Goal: Task Accomplishment & Management: Manage account settings

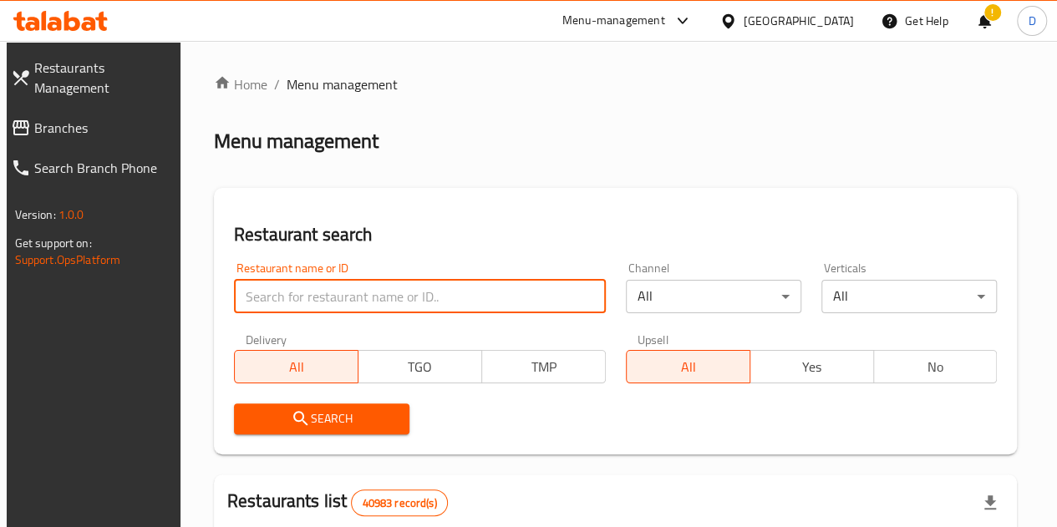
click at [302, 294] on input "search" at bounding box center [420, 296] width 372 height 33
type input "Manchow wok"
click at [328, 449] on div "Restaurant search Restaurant name or ID Manchow wok Restaurant name or ID Chann…" at bounding box center [616, 321] width 804 height 267
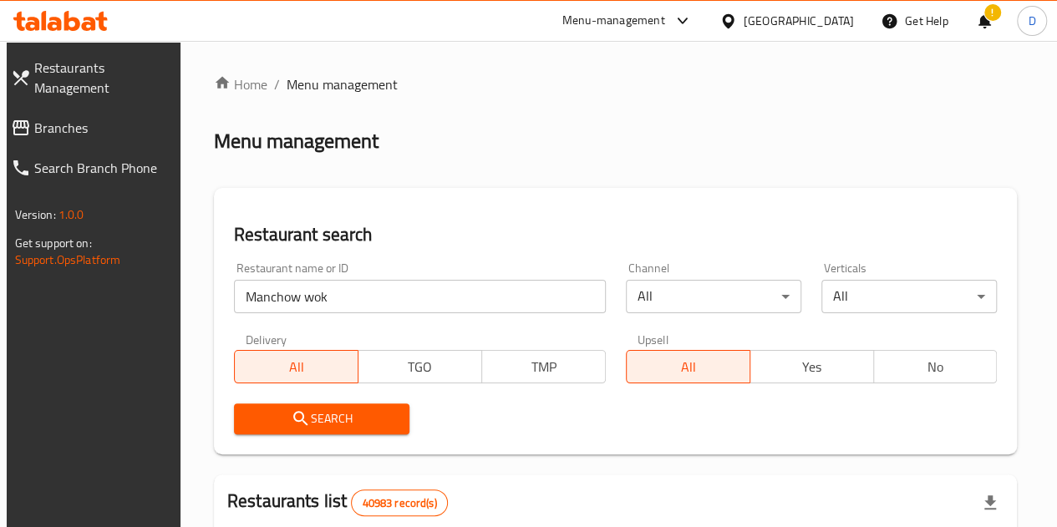
click at [327, 429] on span "Search" at bounding box center [321, 419] width 149 height 21
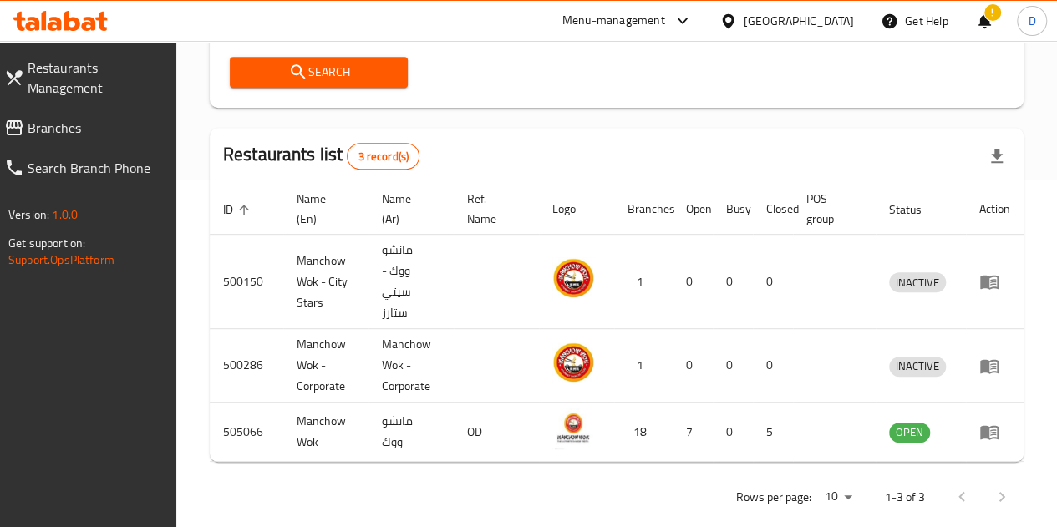
scroll to position [371, 0]
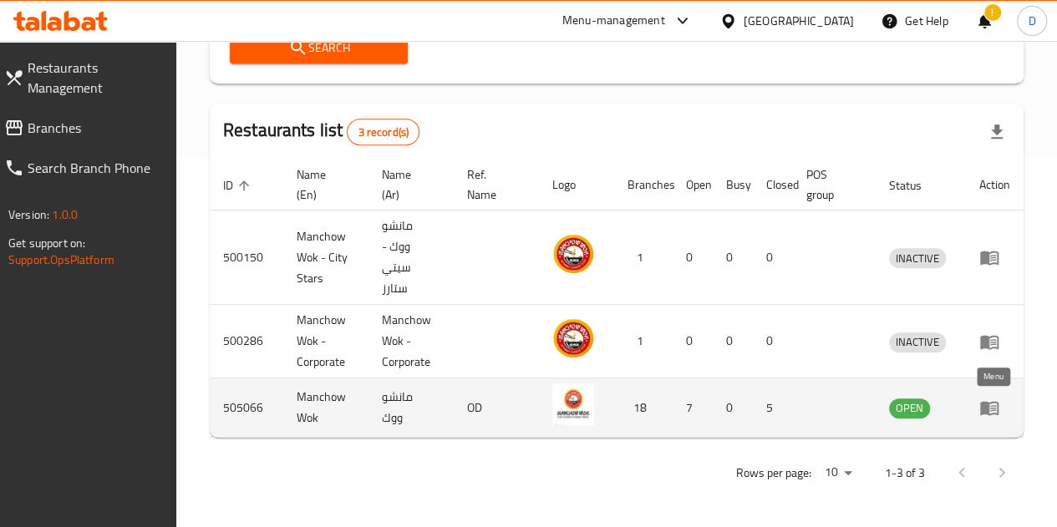
click at [994, 408] on icon "enhanced table" at bounding box center [993, 408] width 6 height 7
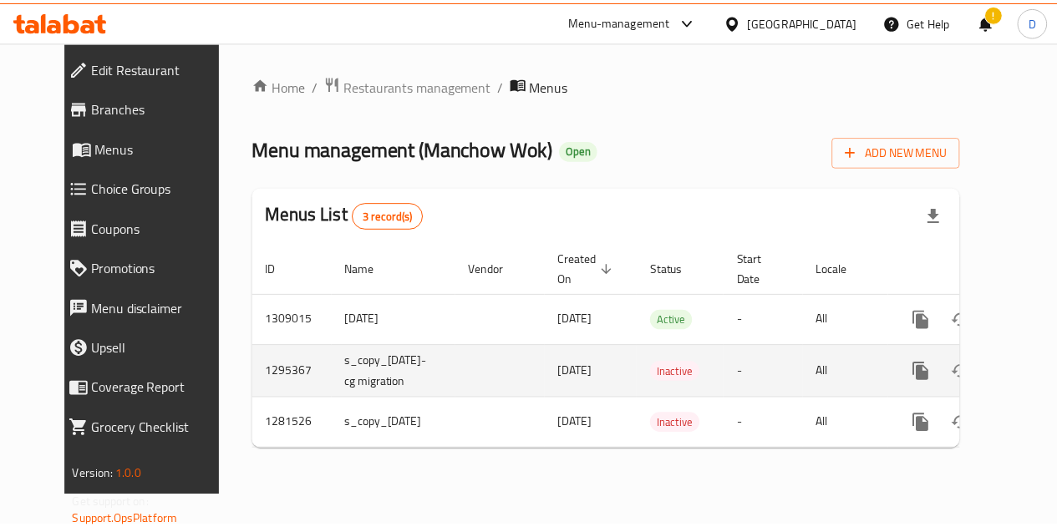
scroll to position [0, 23]
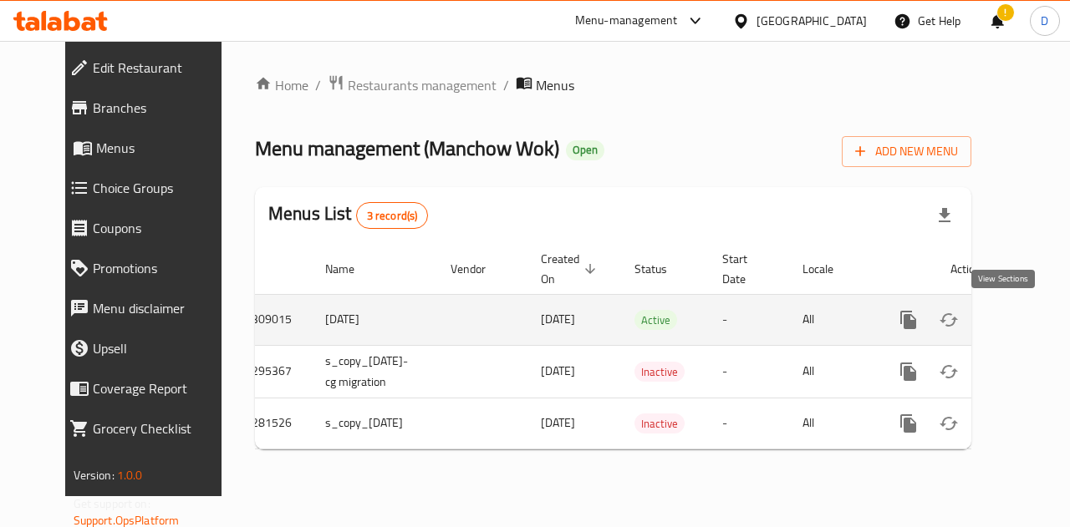
click at [1009, 324] on link "enhanced table" at bounding box center [1029, 320] width 40 height 40
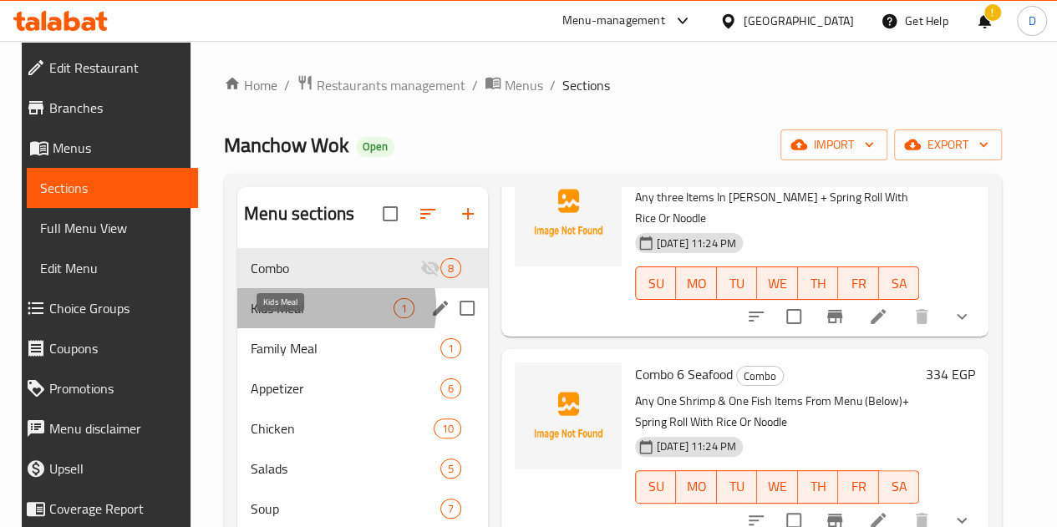
click at [292, 318] on span "Kids Meal" at bounding box center [322, 308] width 142 height 20
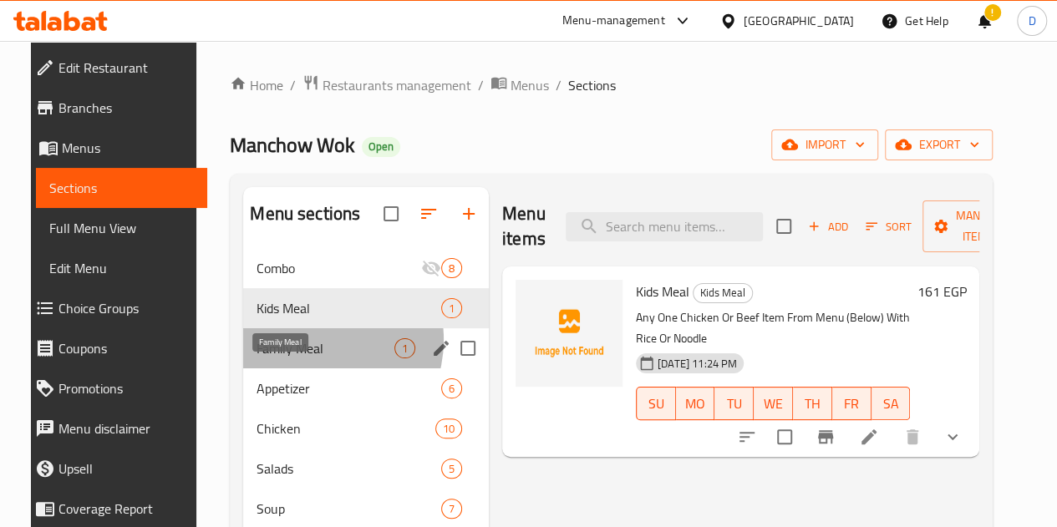
click at [296, 358] on span "Family Meal" at bounding box center [326, 348] width 138 height 20
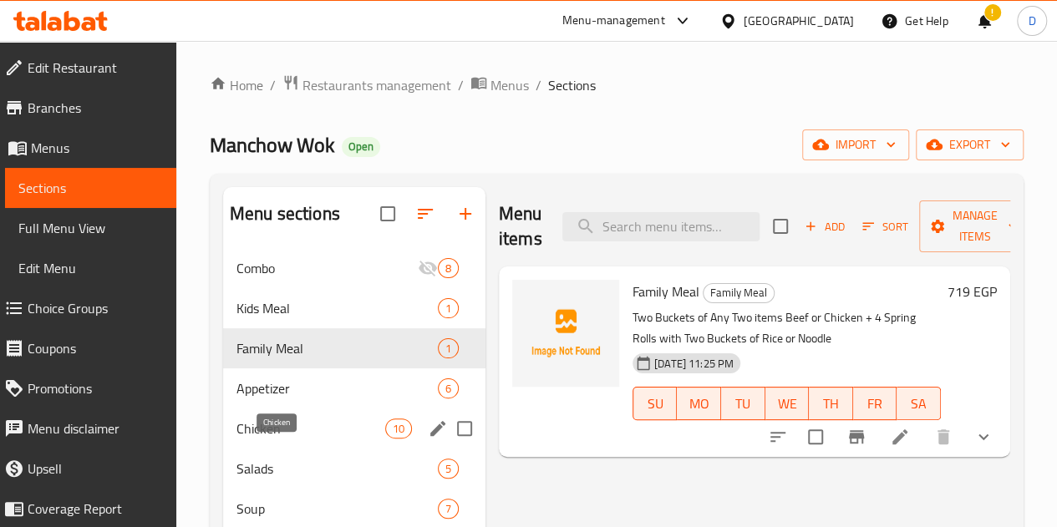
click at [303, 439] on span "Chicken" at bounding box center [310, 429] width 149 height 20
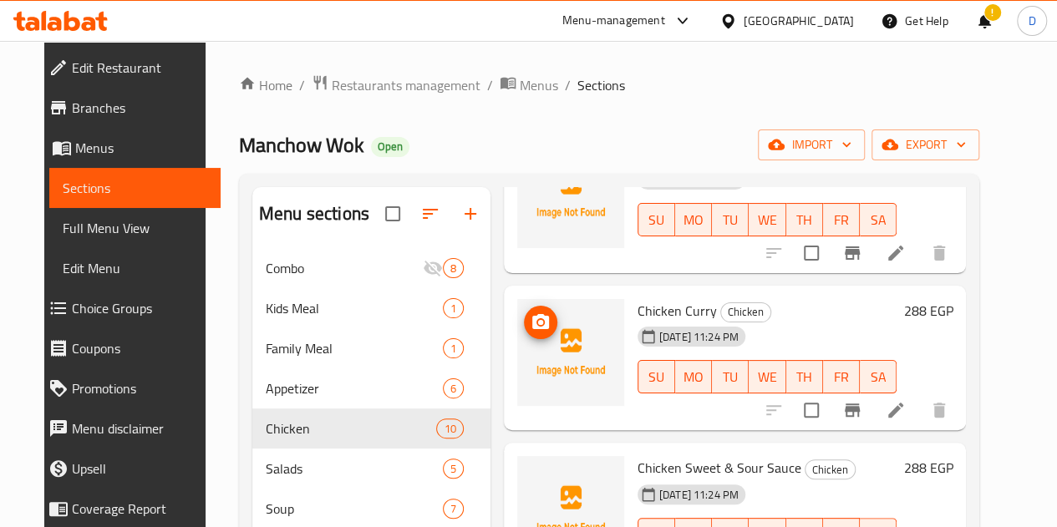
scroll to position [770, 0]
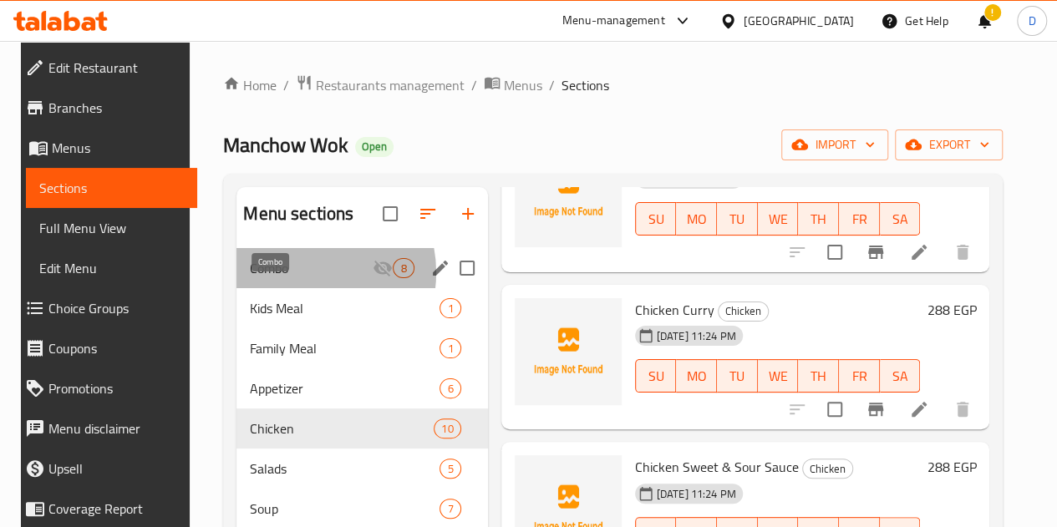
click at [292, 278] on span "Combo" at bounding box center [311, 268] width 123 height 20
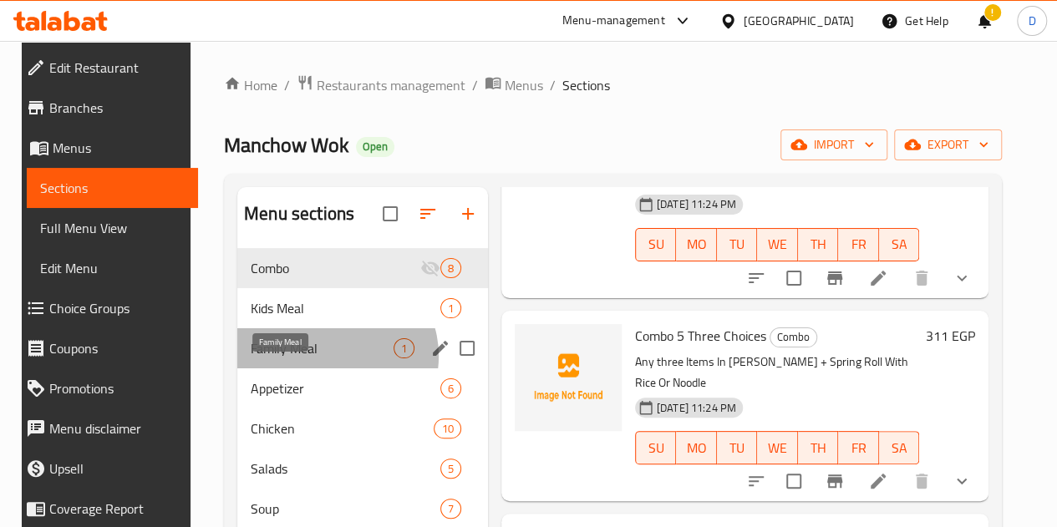
click at [321, 358] on span "Family Meal" at bounding box center [322, 348] width 142 height 20
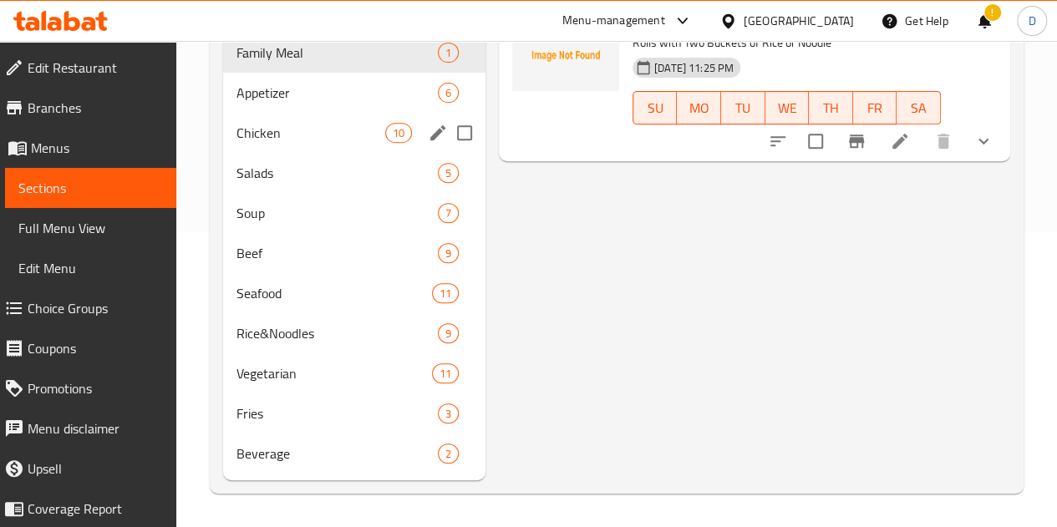
scroll to position [318, 0]
click at [297, 390] on div "Vegetarian 11" at bounding box center [354, 373] width 262 height 40
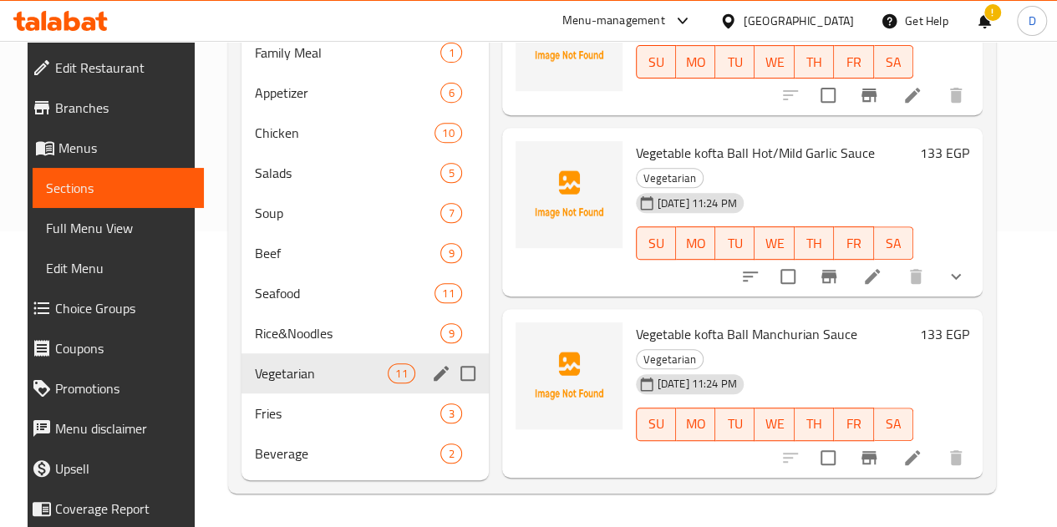
scroll to position [320, 0]
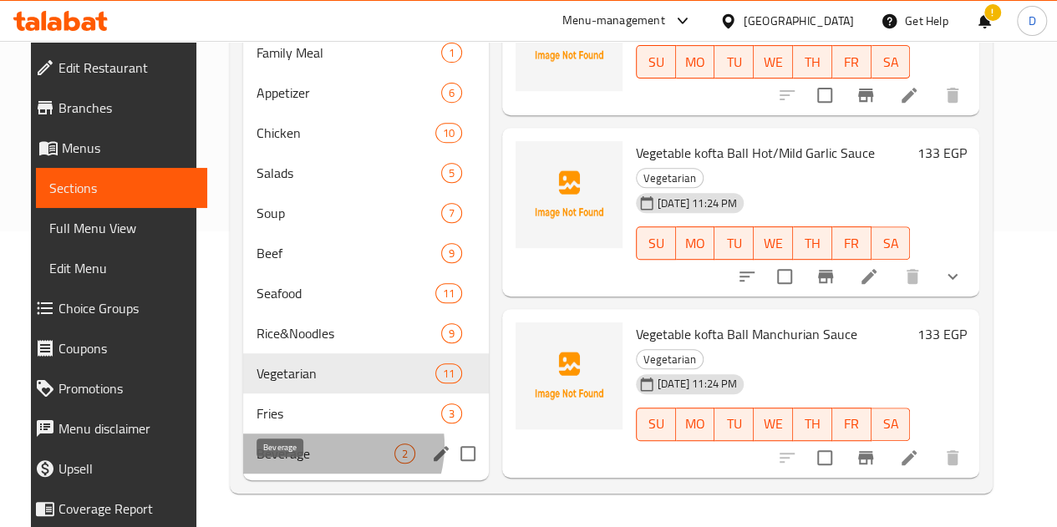
click at [313, 447] on span "Beverage" at bounding box center [326, 454] width 138 height 20
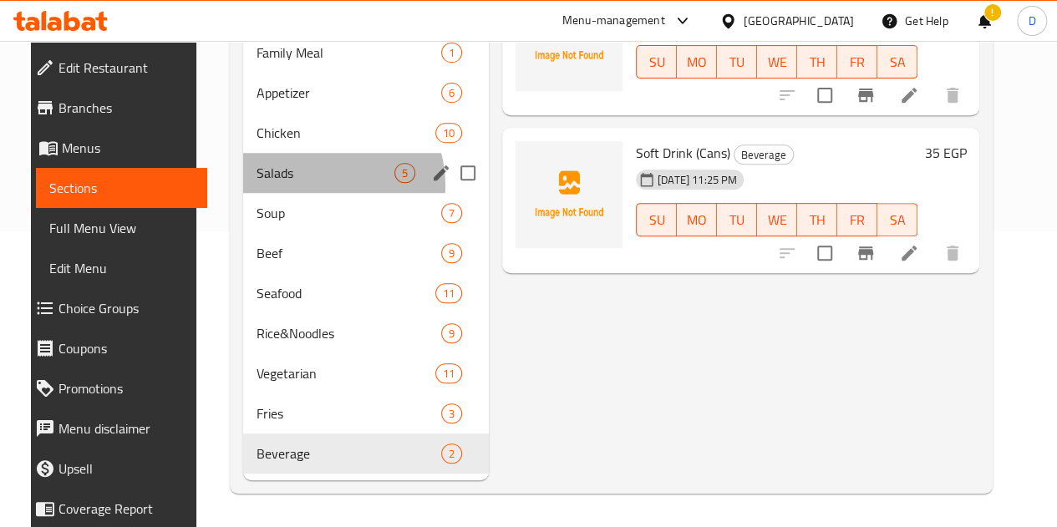
click at [302, 186] on div "Salads 5" at bounding box center [366, 173] width 246 height 40
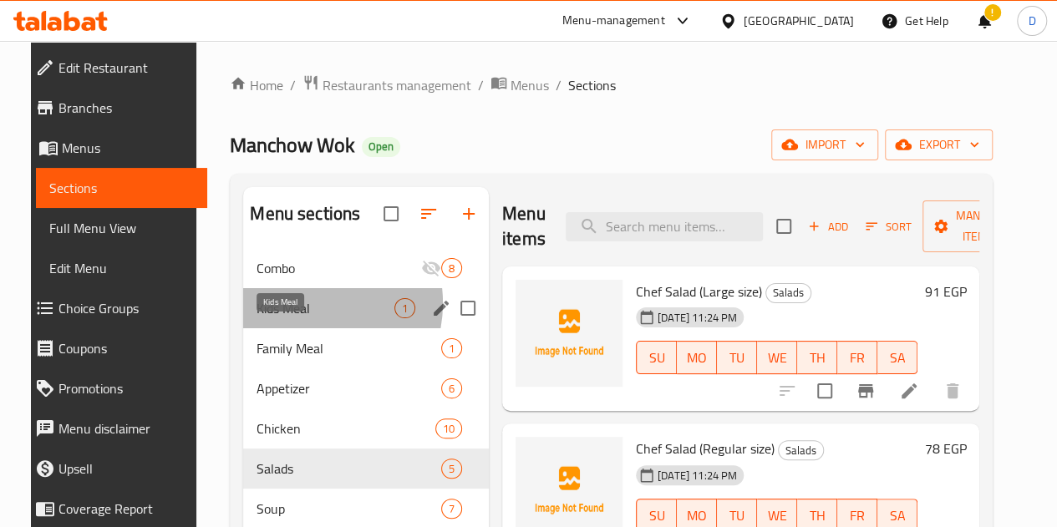
click at [285, 318] on span "Kids Meal" at bounding box center [326, 308] width 138 height 20
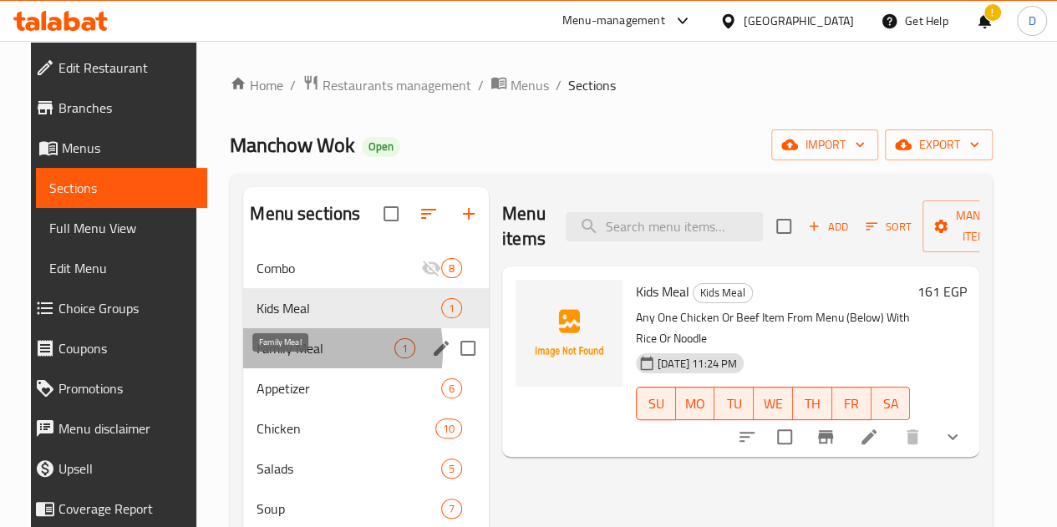
click at [286, 358] on span "Family Meal" at bounding box center [326, 348] width 138 height 20
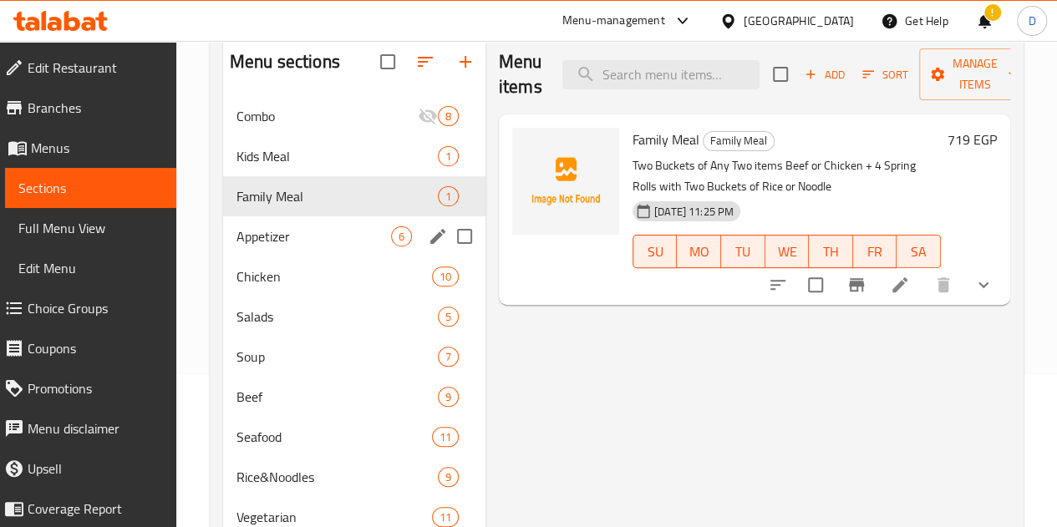
scroll to position [153, 0]
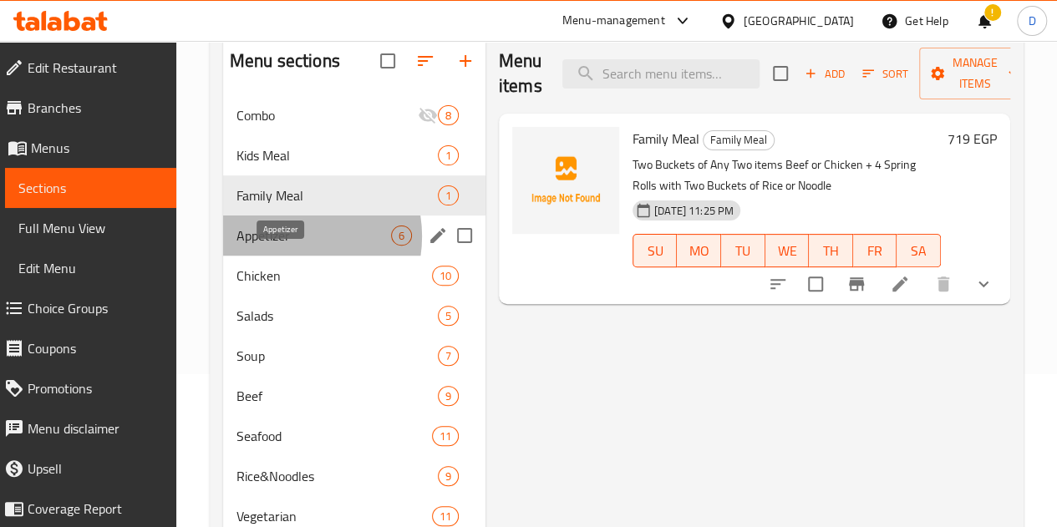
click at [284, 246] on span "Appetizer" at bounding box center [313, 236] width 155 height 20
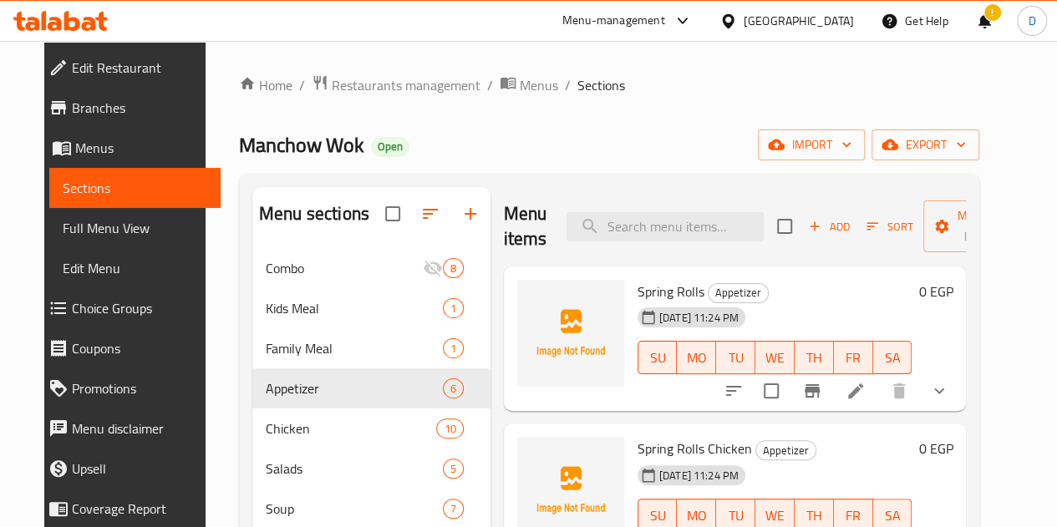
scroll to position [320, 0]
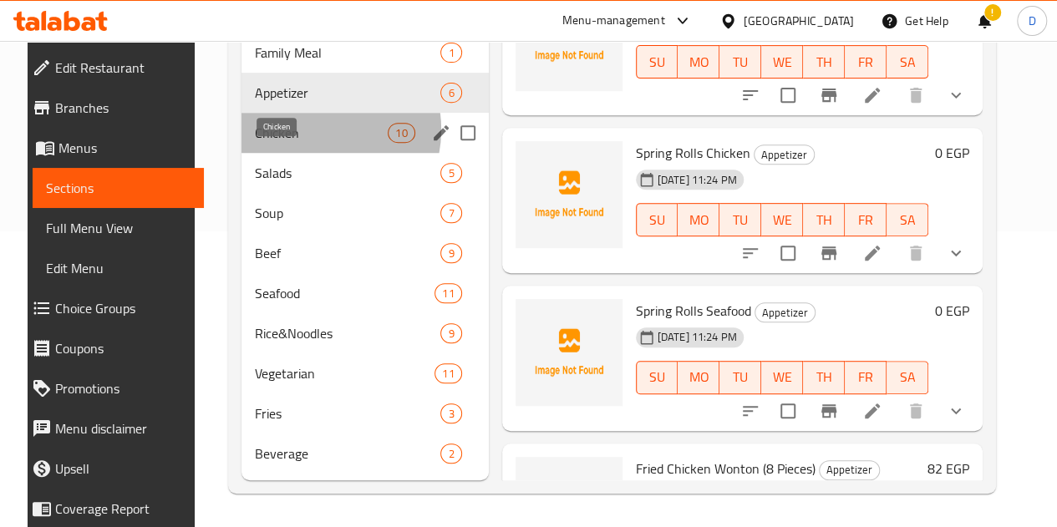
click at [292, 130] on span "Chicken" at bounding box center [321, 133] width 133 height 20
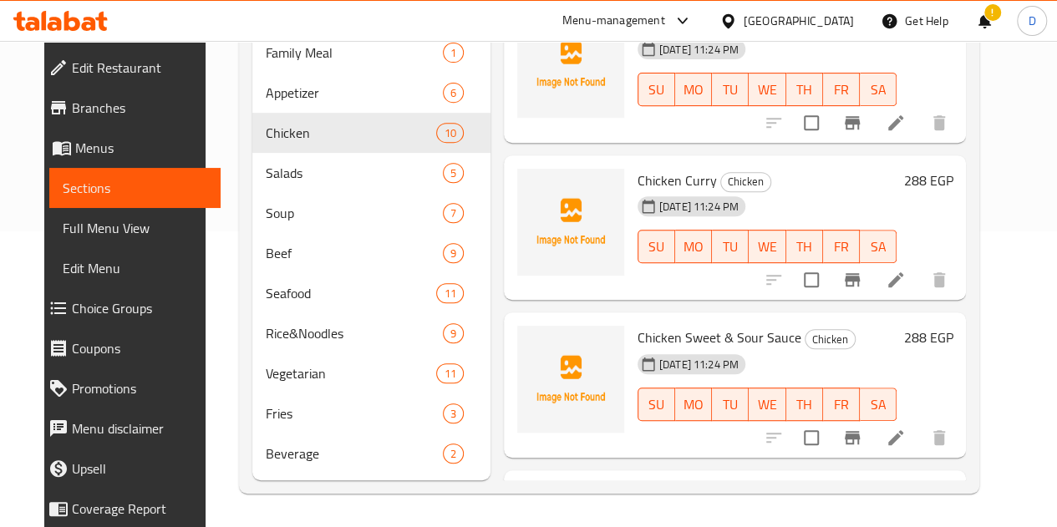
scroll to position [604, 0]
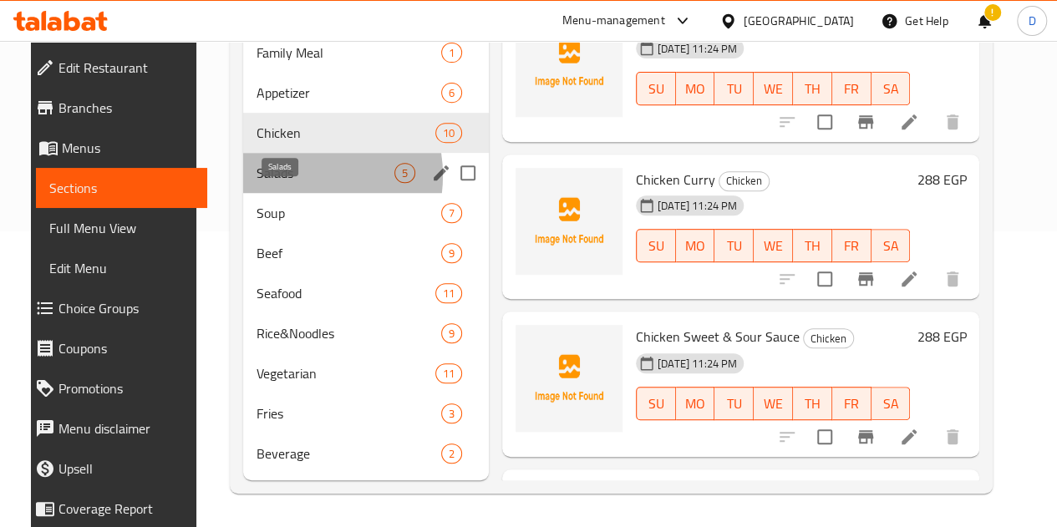
click at [273, 176] on span "Salads" at bounding box center [326, 173] width 138 height 20
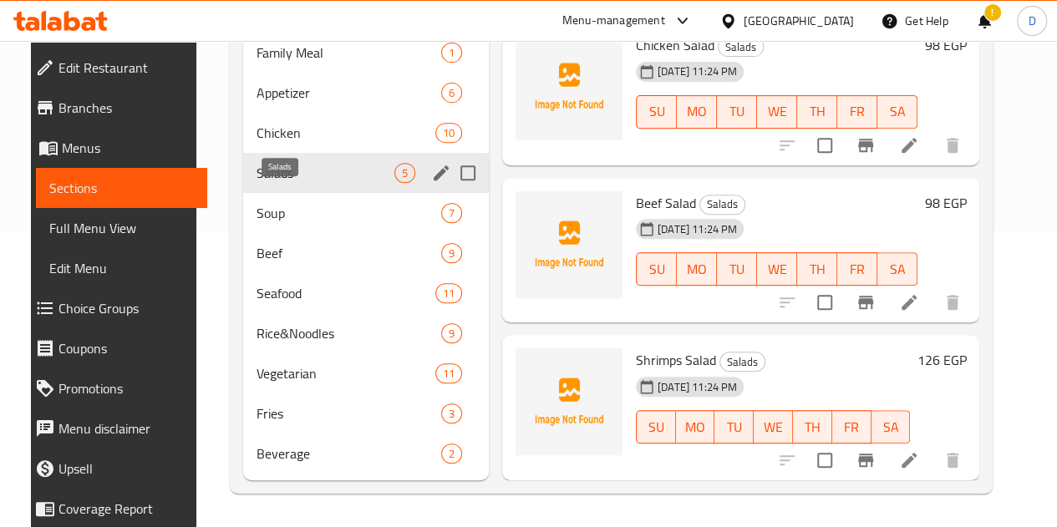
scroll to position [241, 0]
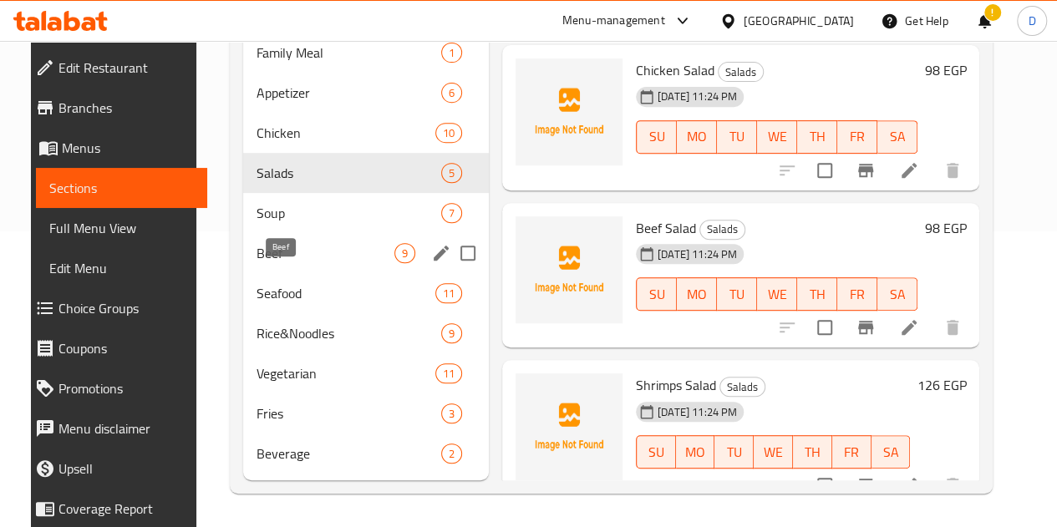
click at [323, 244] on span "Beef" at bounding box center [326, 253] width 138 height 20
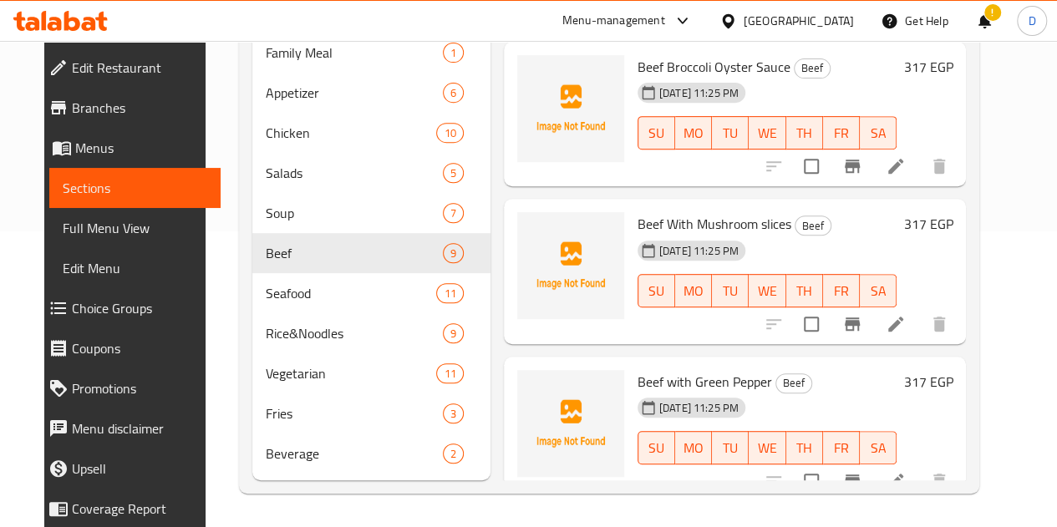
scroll to position [403, 0]
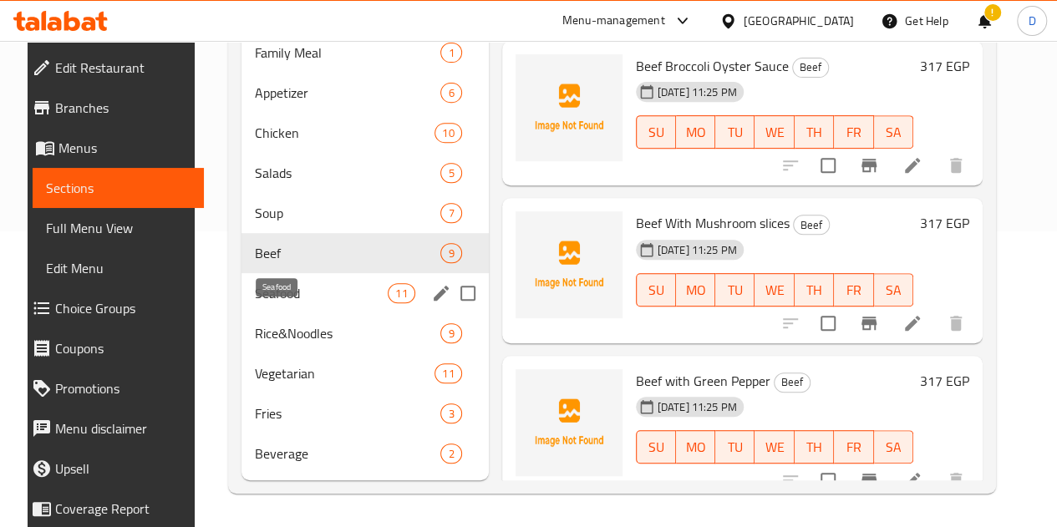
click at [271, 296] on span "Seafood" at bounding box center [321, 293] width 133 height 20
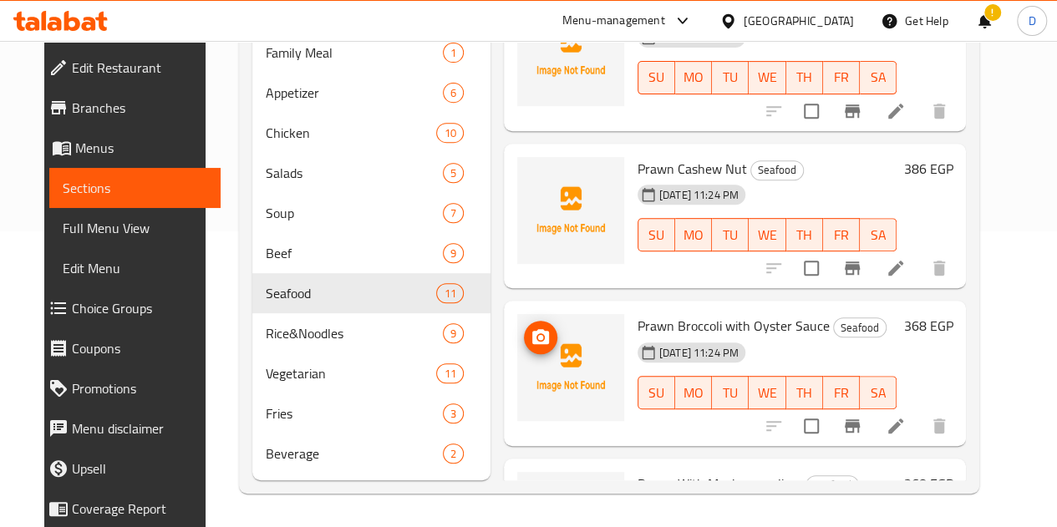
scroll to position [1187, 0]
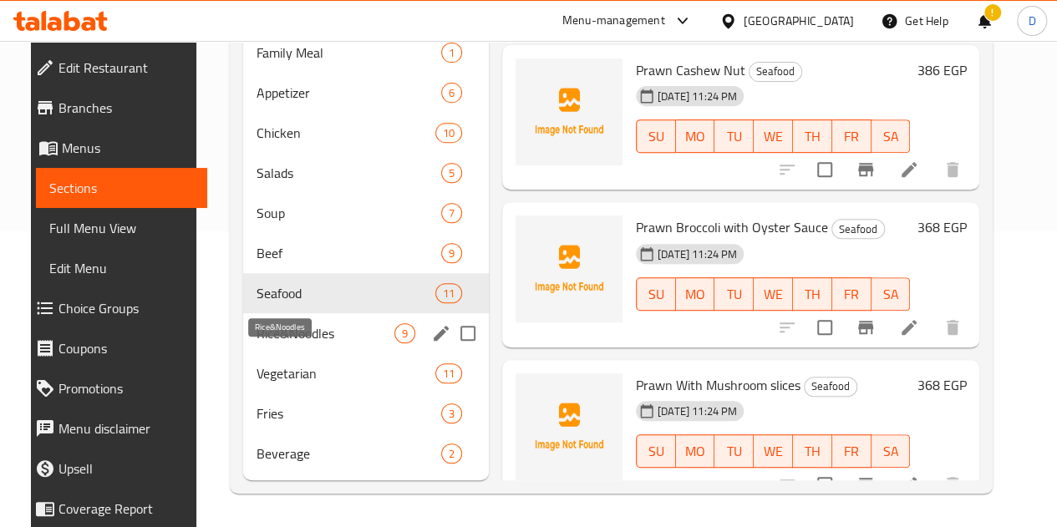
click at [314, 338] on span "Rice&Noodles" at bounding box center [326, 333] width 138 height 20
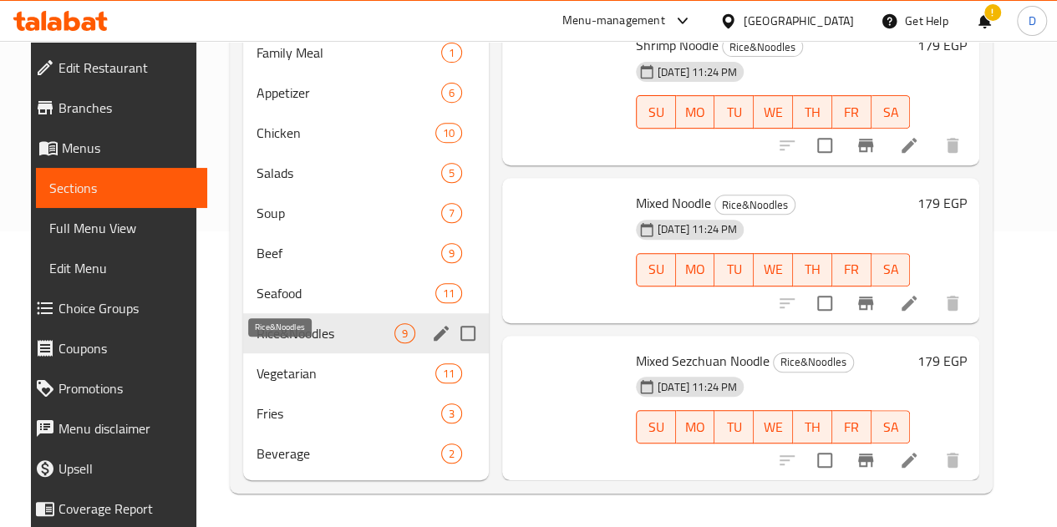
scroll to position [871, 0]
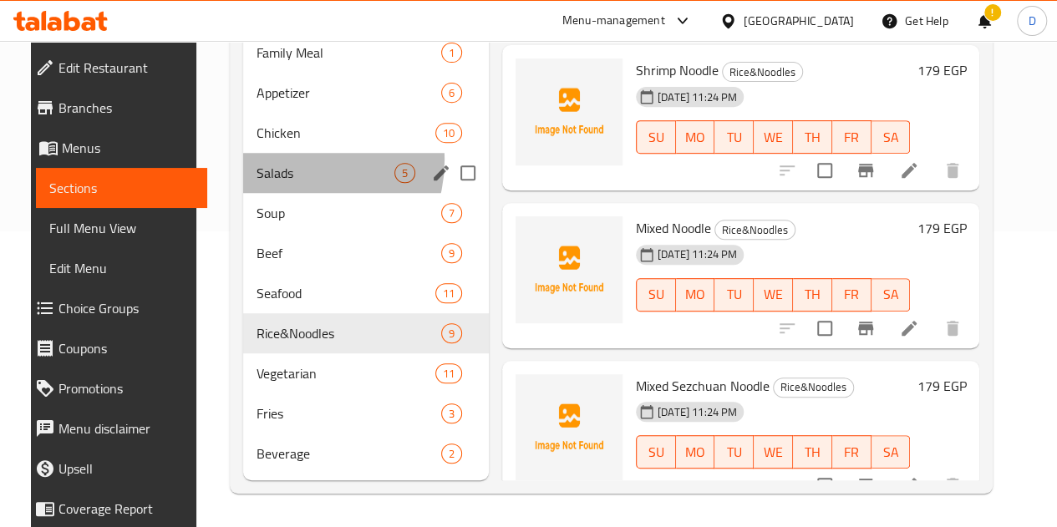
click at [272, 161] on div "Salads 5" at bounding box center [366, 173] width 246 height 40
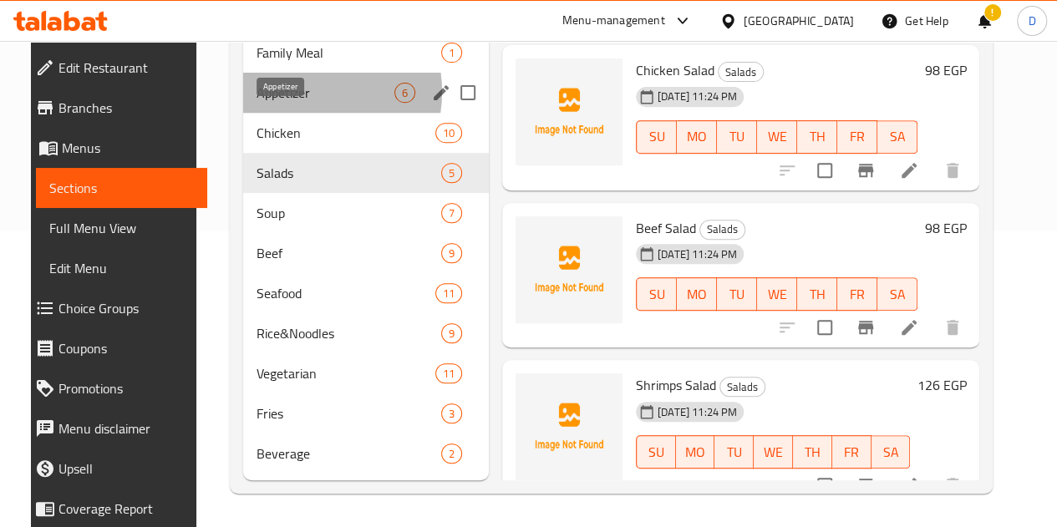
click at [280, 93] on span "Appetizer" at bounding box center [326, 93] width 138 height 20
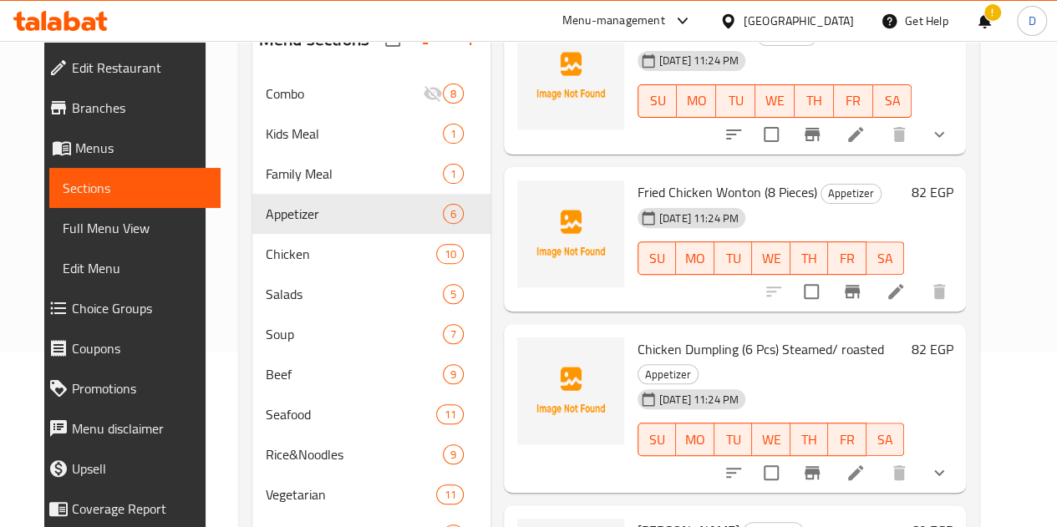
scroll to position [320, 0]
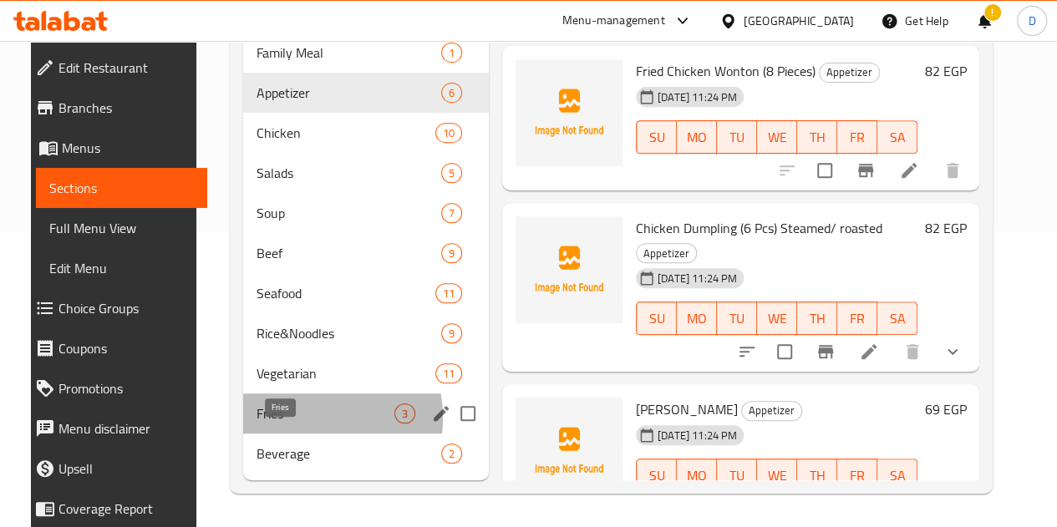
click at [281, 419] on span "Fries" at bounding box center [326, 414] width 138 height 20
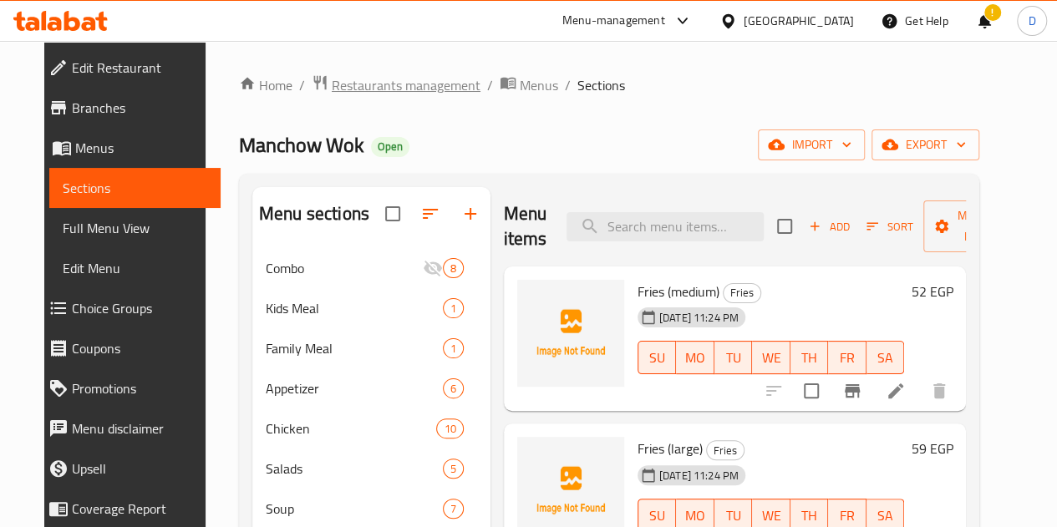
click at [402, 90] on span "Restaurants management" at bounding box center [406, 85] width 149 height 20
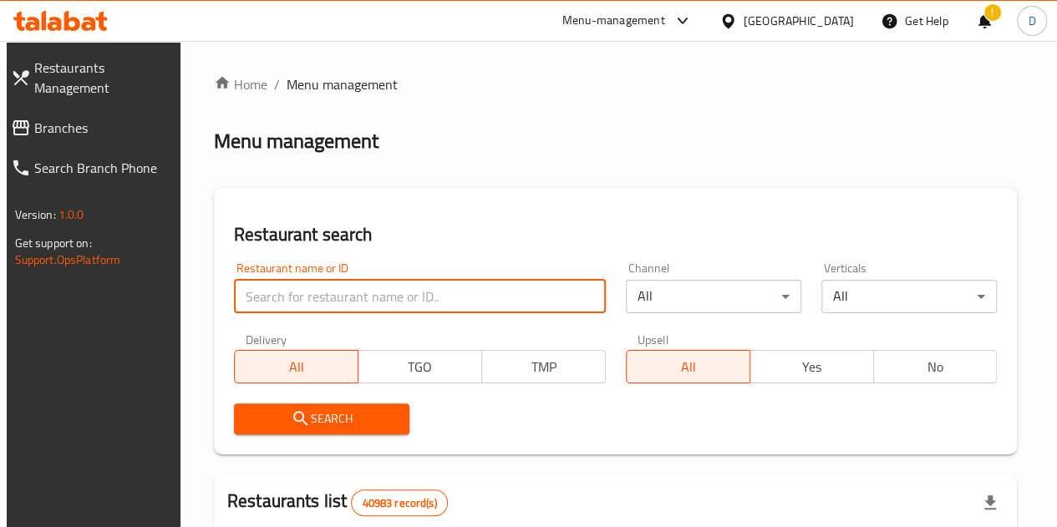
click at [328, 303] on input "search" at bounding box center [420, 296] width 372 height 33
type input "panda house"
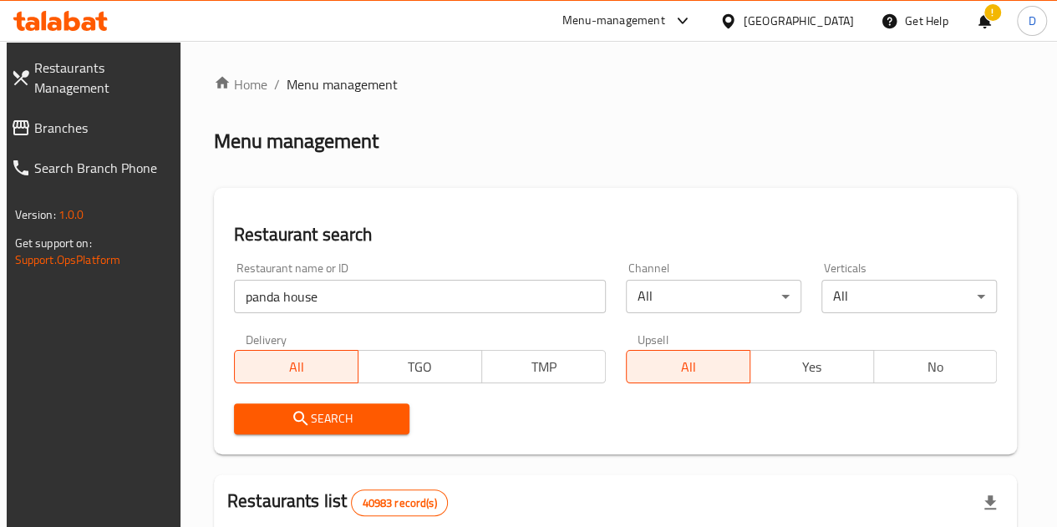
scroll to position [209, 0]
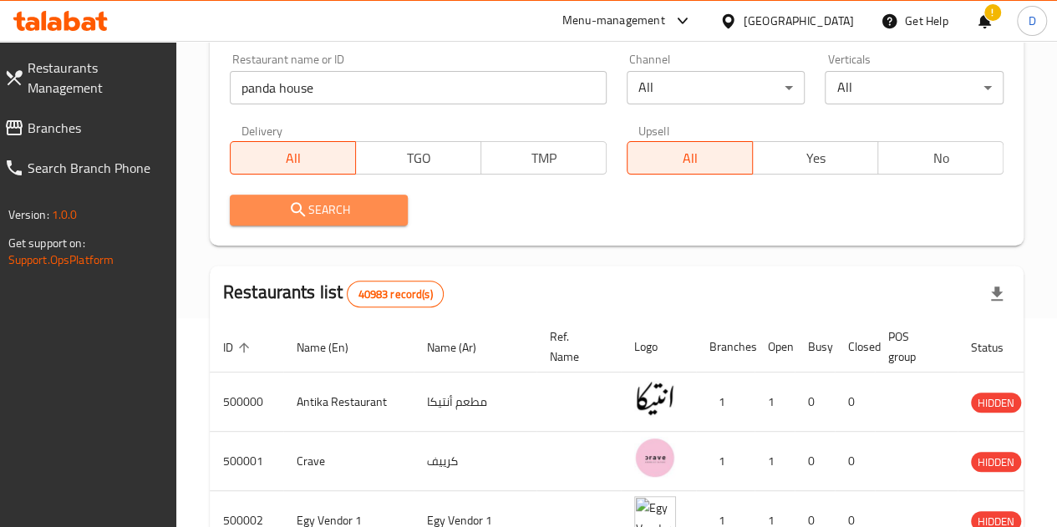
click at [338, 211] on span "Search" at bounding box center [319, 210] width 152 height 21
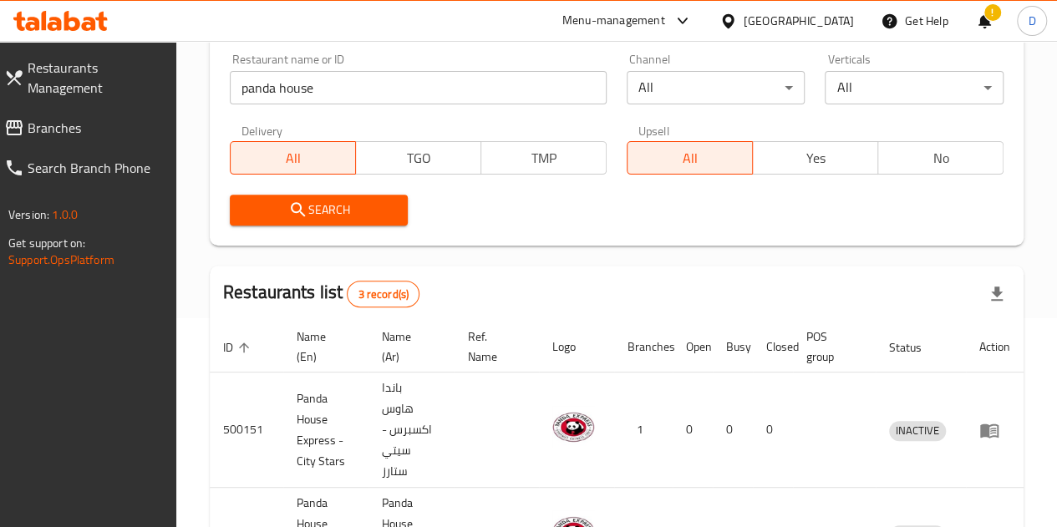
scroll to position [413, 0]
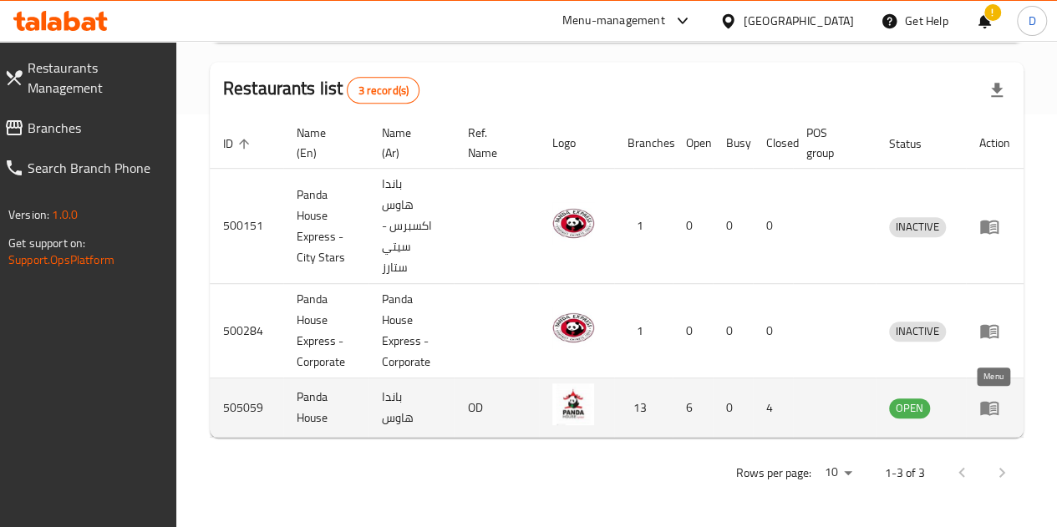
click at [990, 410] on icon "enhanced table" at bounding box center [993, 408] width 6 height 7
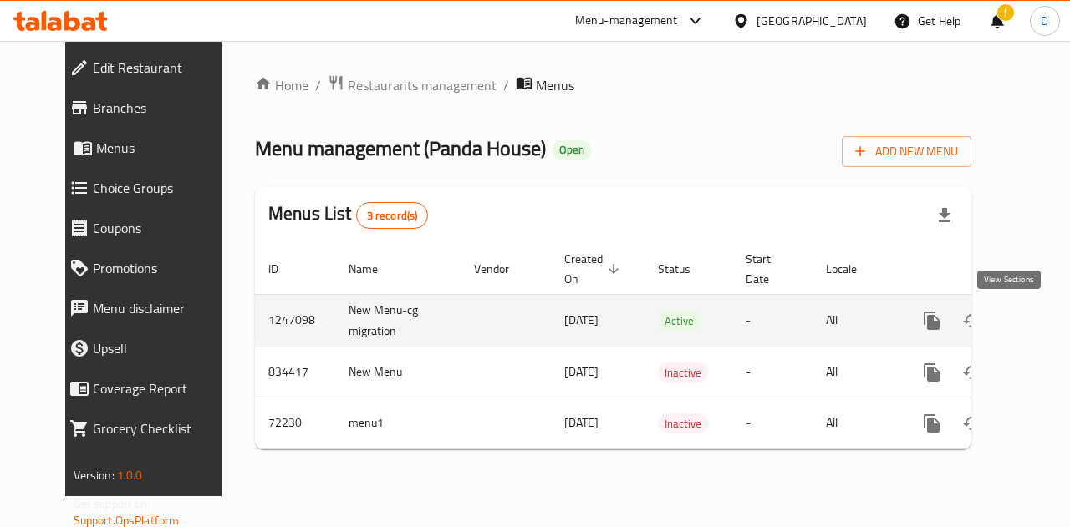
click at [1042, 318] on icon "enhanced table" at bounding box center [1052, 321] width 20 height 20
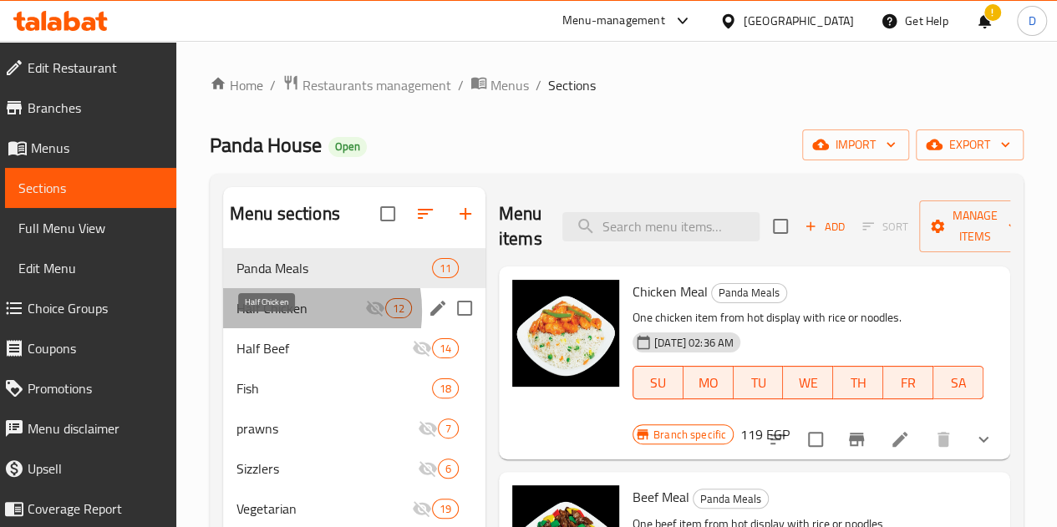
click at [276, 318] on span "Half Chicken" at bounding box center [300, 308] width 129 height 20
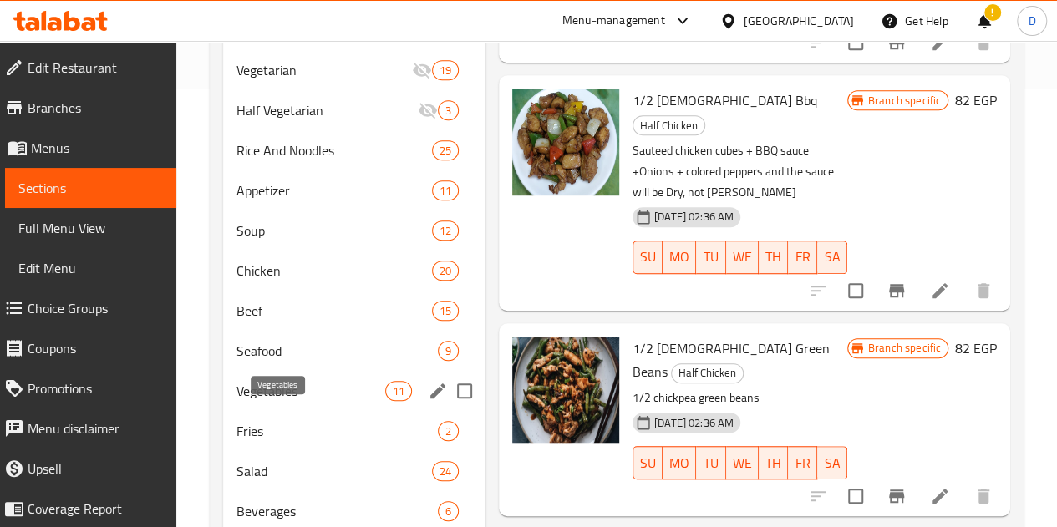
scroll to position [440, 0]
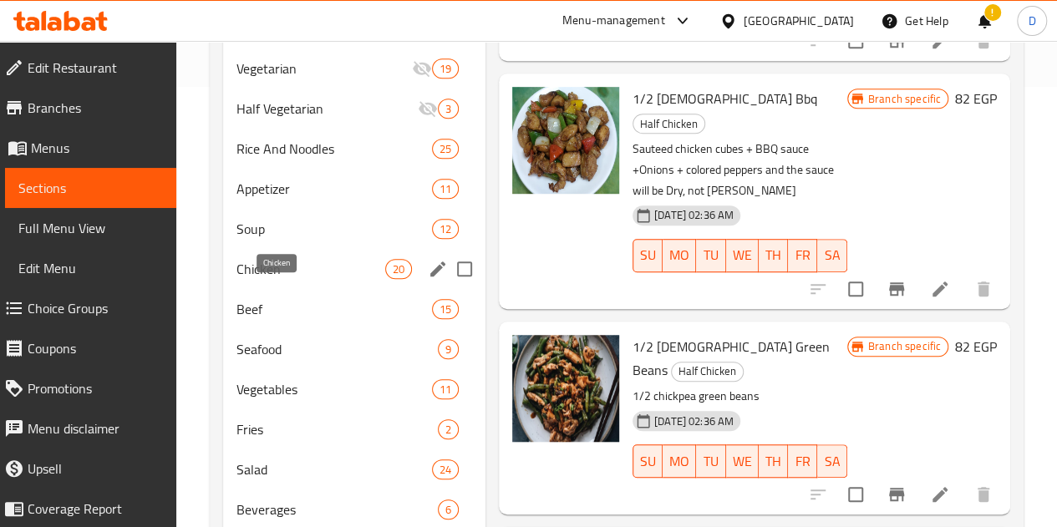
click at [269, 279] on span "Chicken" at bounding box center [310, 269] width 149 height 20
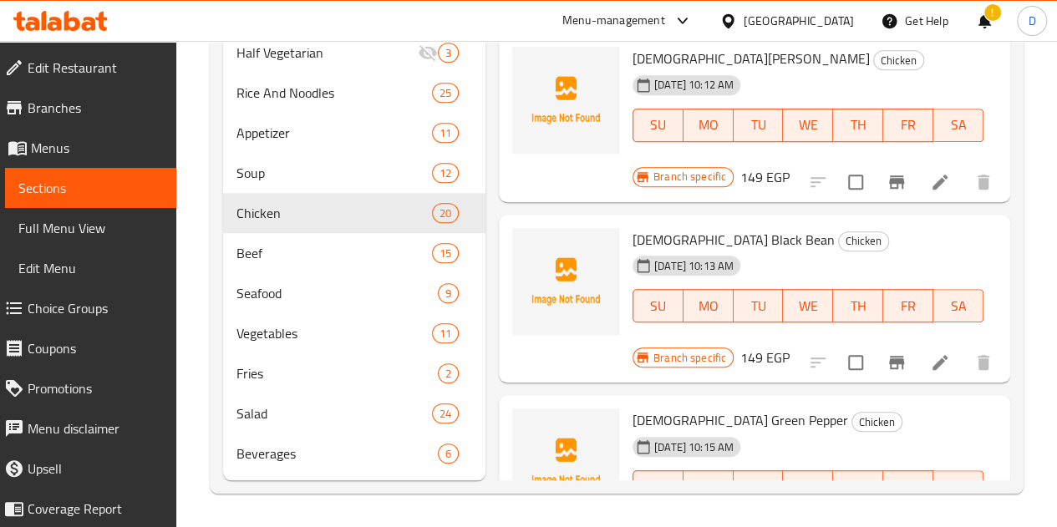
scroll to position [2118, 0]
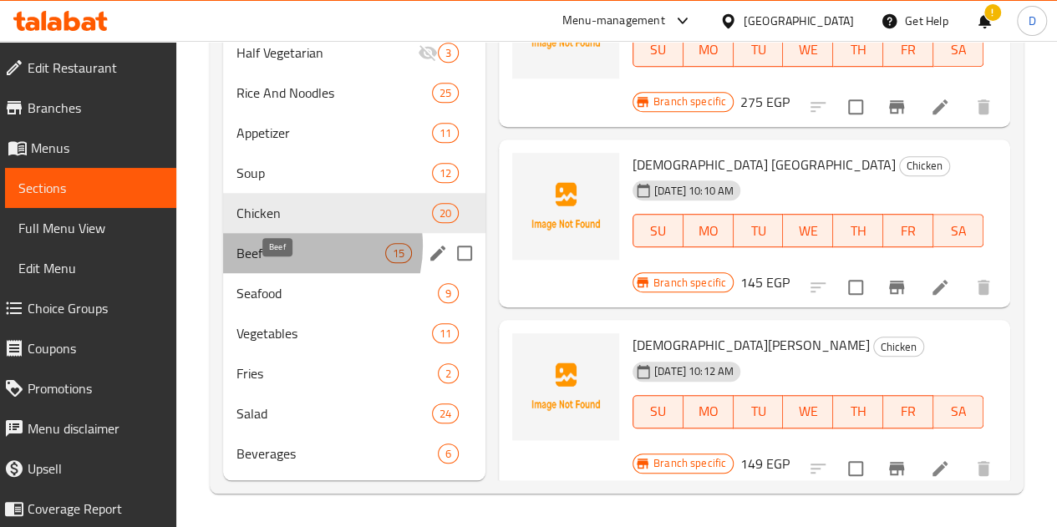
click at [291, 247] on span "Beef" at bounding box center [310, 253] width 149 height 20
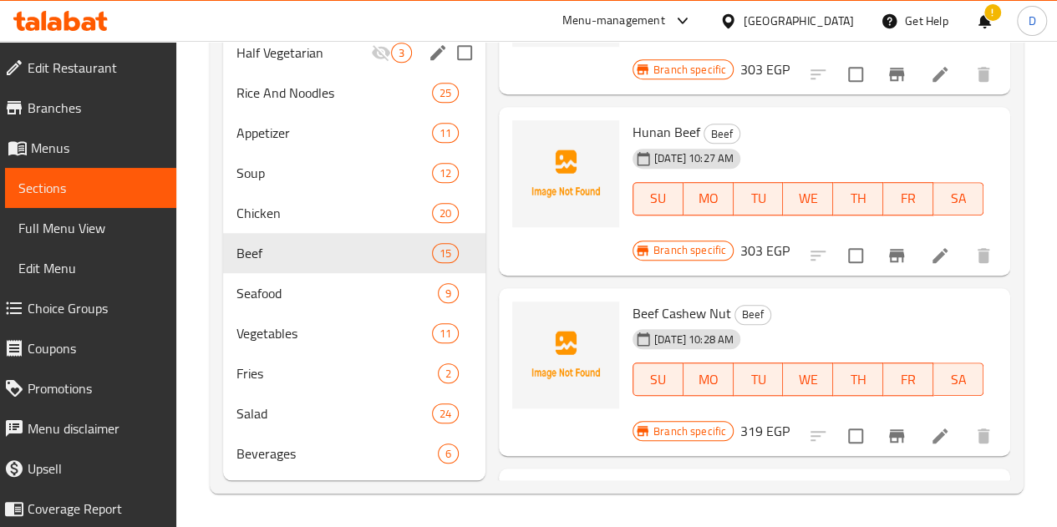
scroll to position [521, 0]
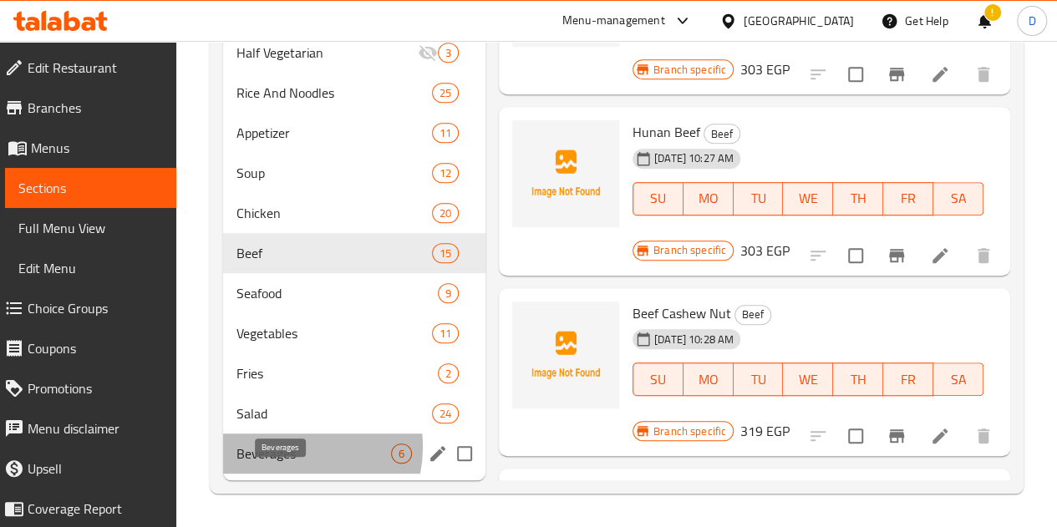
click at [284, 448] on span "Beverages" at bounding box center [313, 454] width 155 height 20
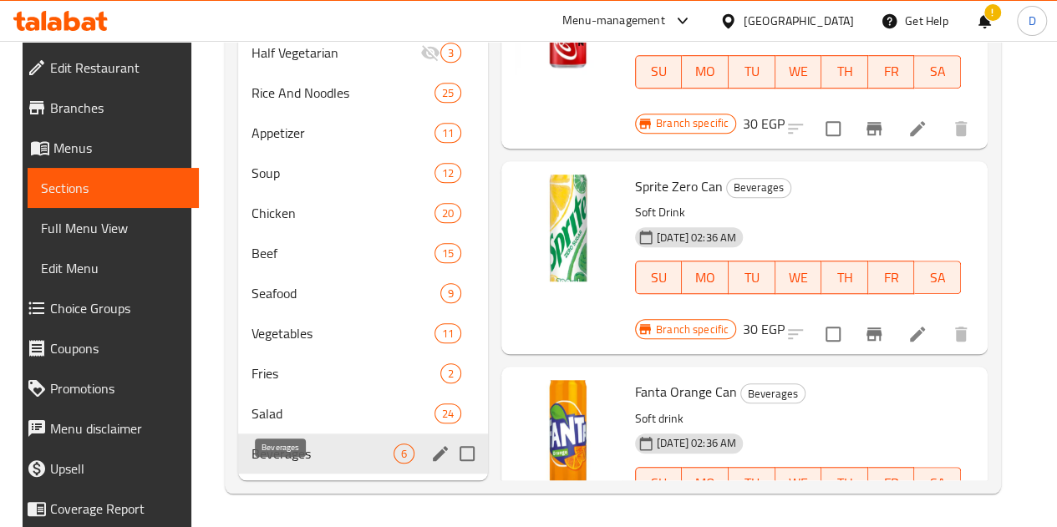
scroll to position [348, 0]
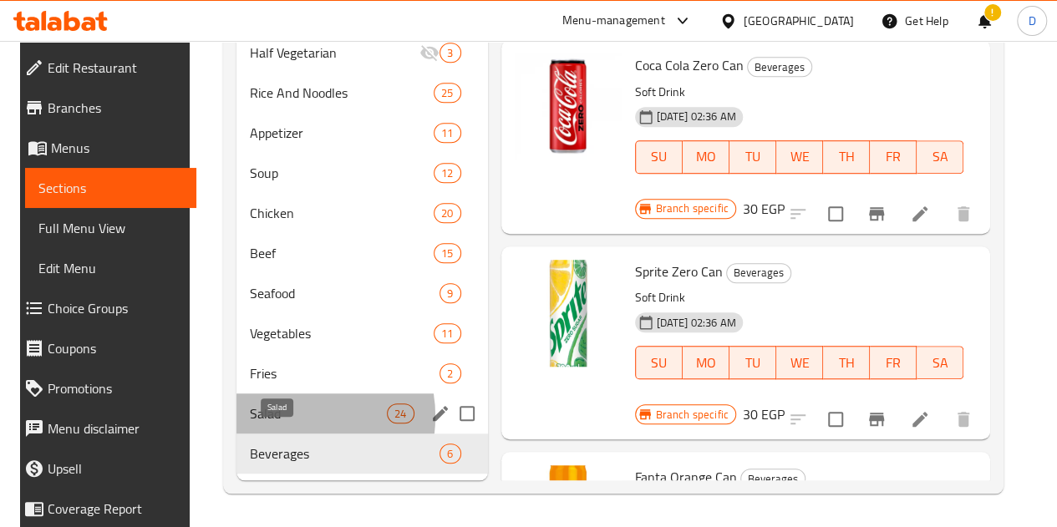
click at [277, 418] on span "Salad" at bounding box center [319, 414] width 138 height 20
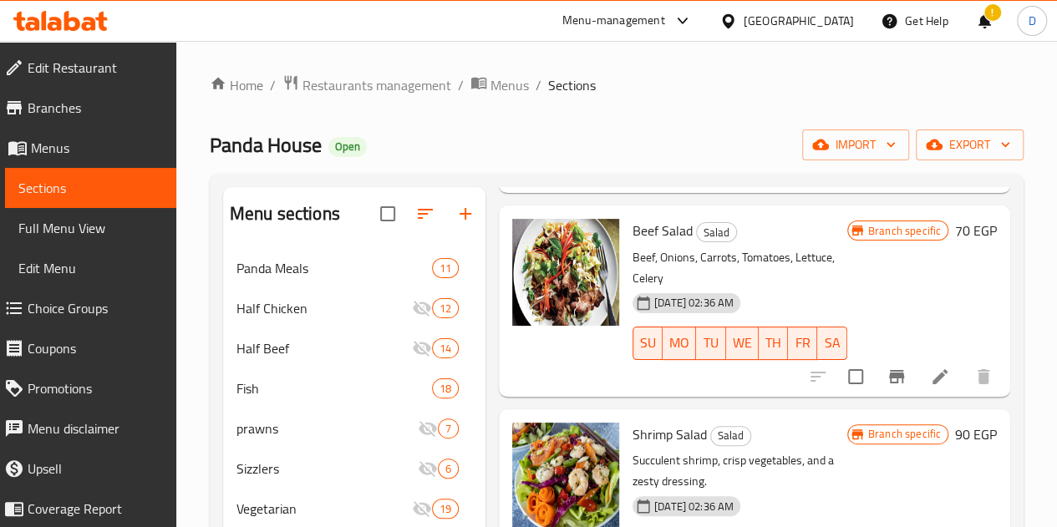
scroll to position [521, 0]
